Goal: Information Seeking & Learning: Check status

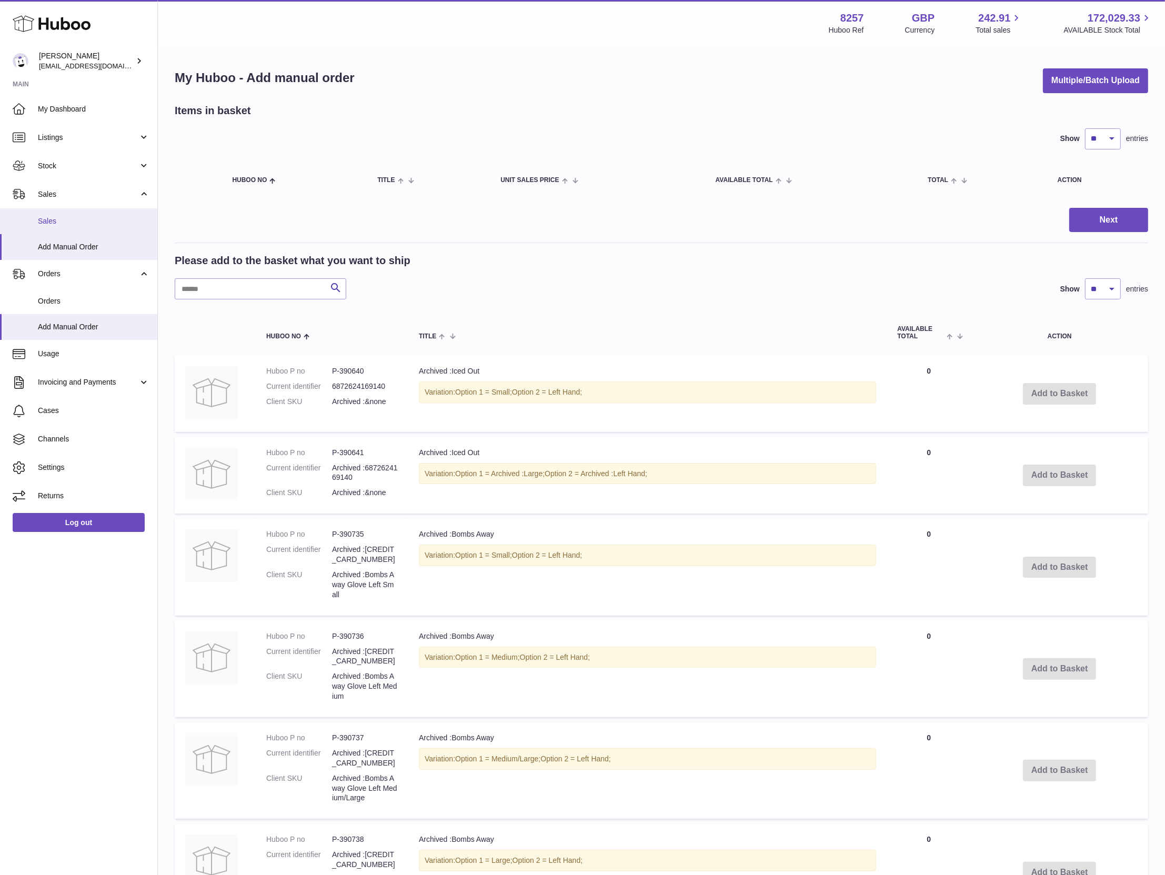
click at [110, 225] on span "Sales" at bounding box center [94, 221] width 112 height 10
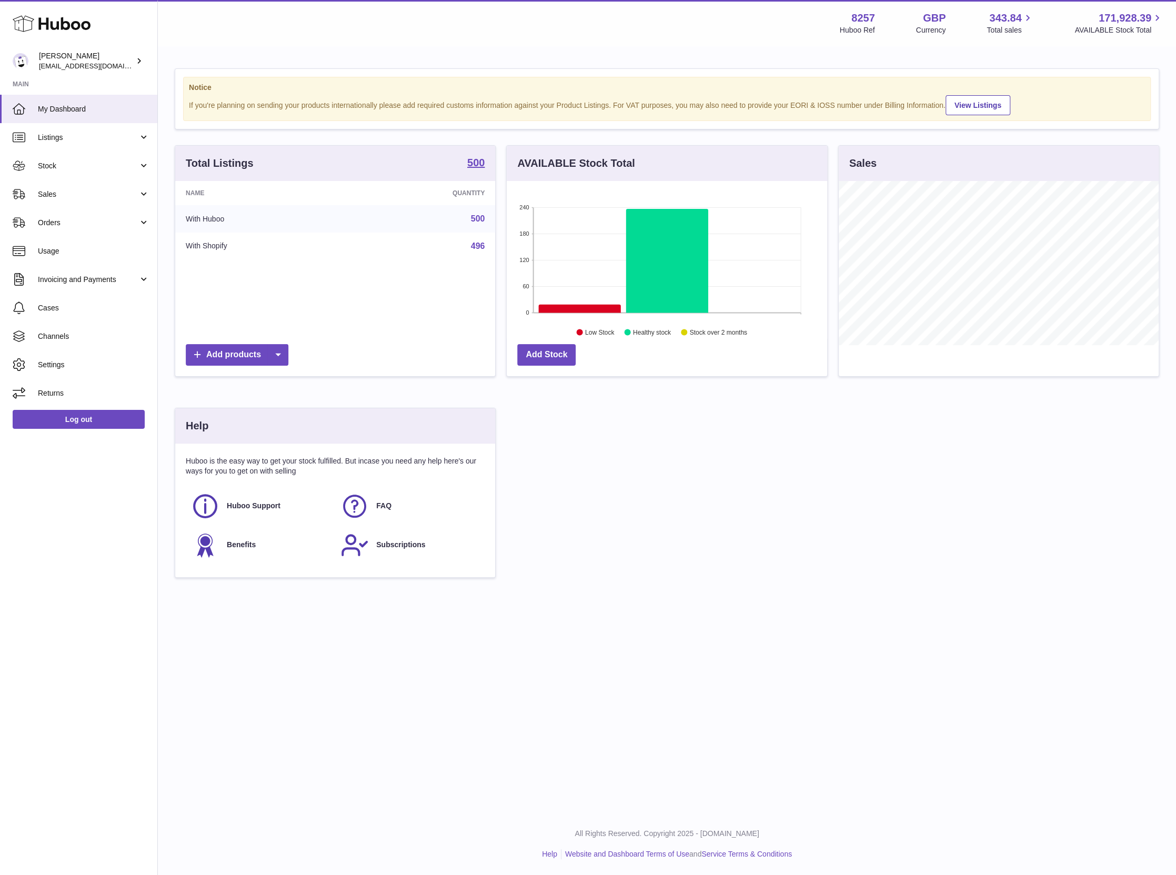
scroll to position [164, 320]
click at [135, 203] on link "Sales" at bounding box center [78, 194] width 157 height 28
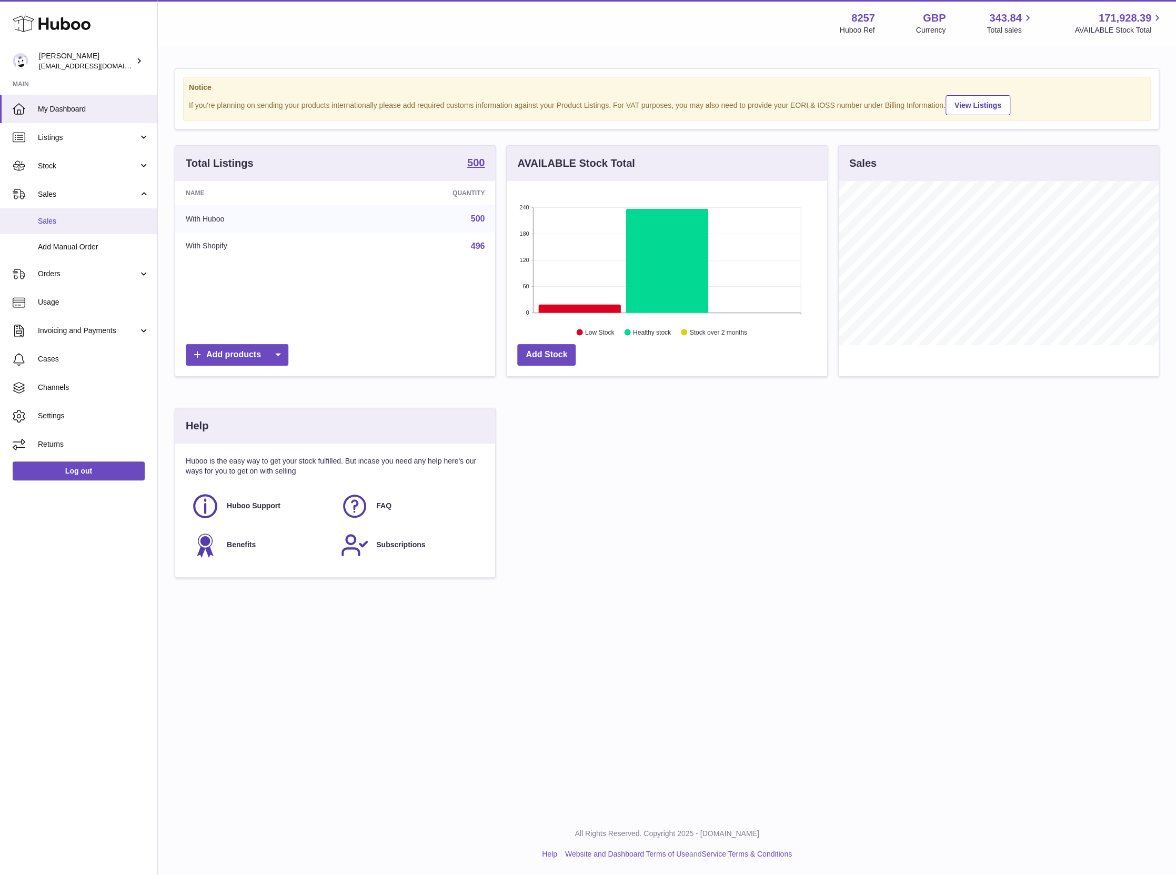
click at [124, 217] on span "Sales" at bounding box center [94, 221] width 112 height 10
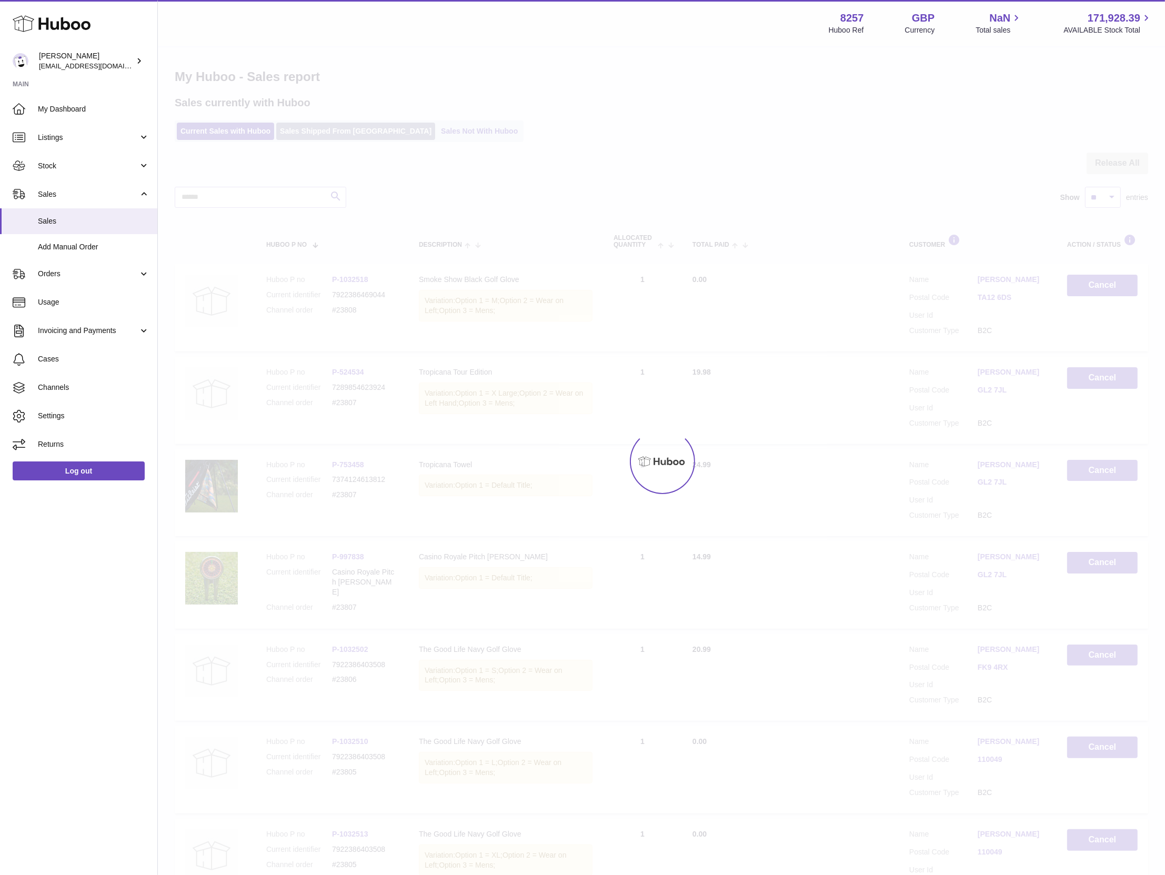
click at [329, 126] on div "Menu Huboo 8257 Huboo Ref GBP Currency NaN Total sales 171,928.39 AVAILABLE Sto…" at bounding box center [661, 618] width 1007 height 1236
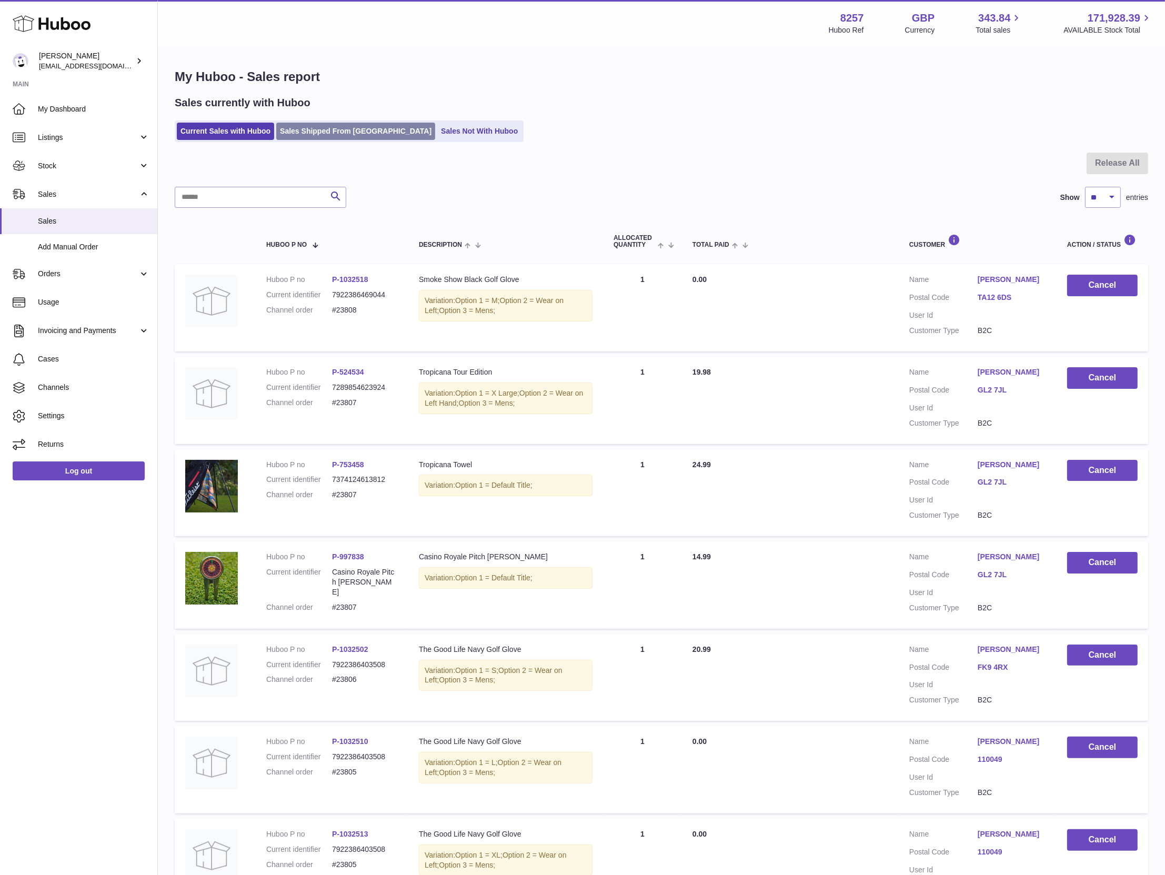
click at [337, 128] on link "Sales Shipped From [GEOGRAPHIC_DATA]" at bounding box center [355, 131] width 159 height 17
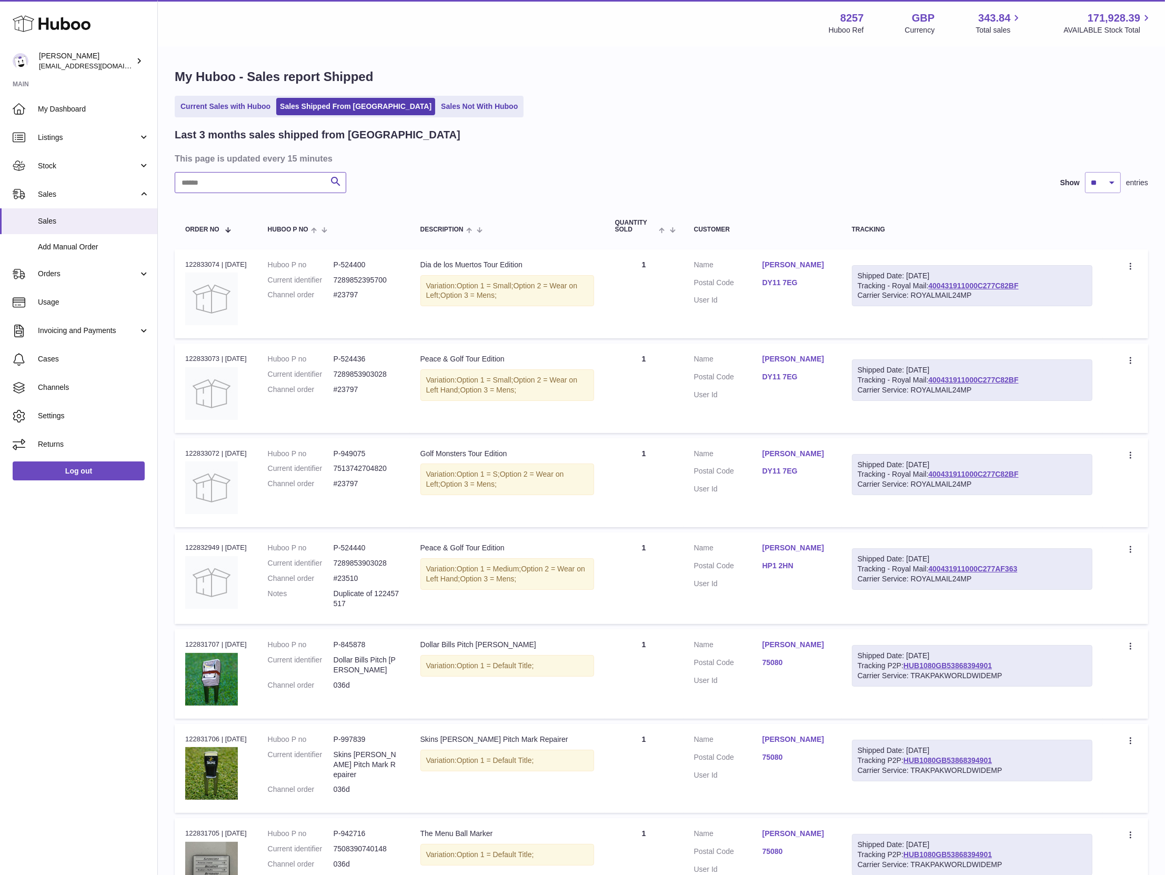
click at [279, 180] on input "text" at bounding box center [261, 182] width 172 height 21
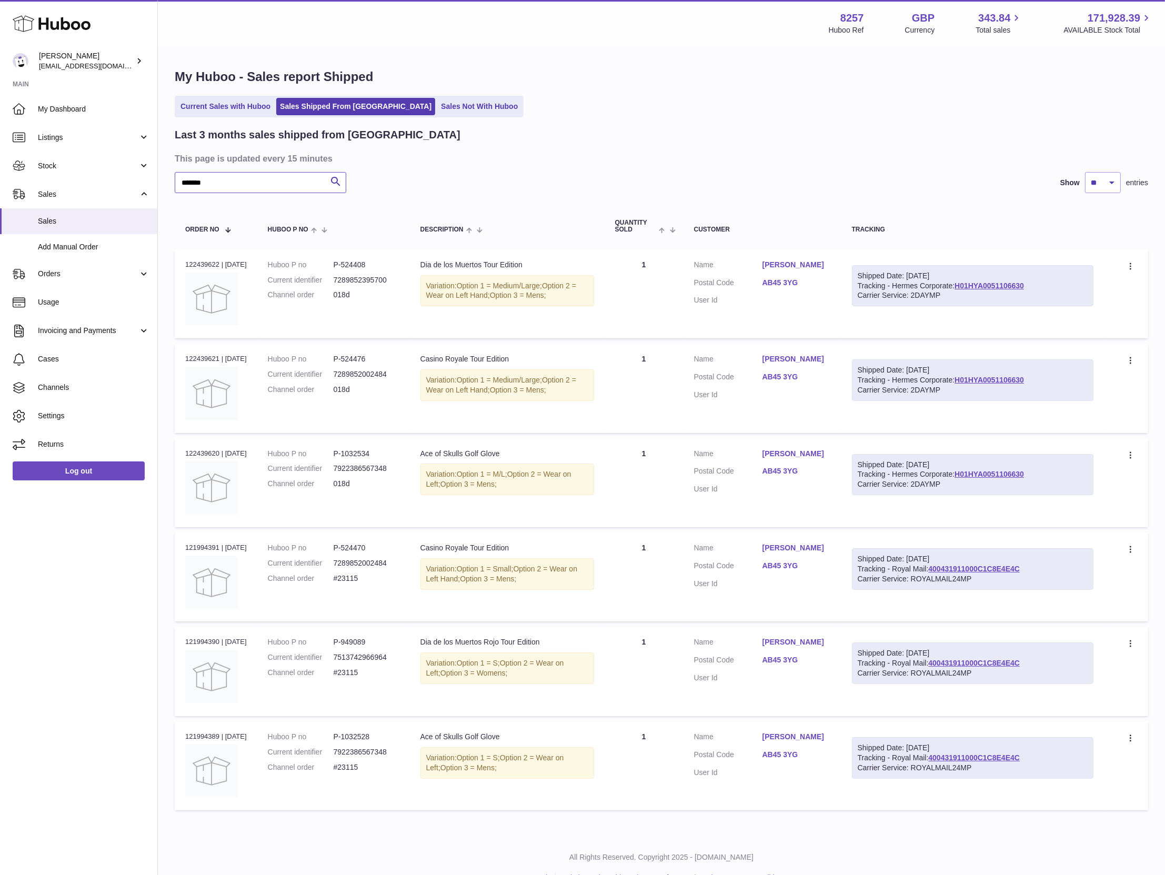
type input "*******"
